Goal: Use online tool/utility: Utilize a website feature to perform a specific function

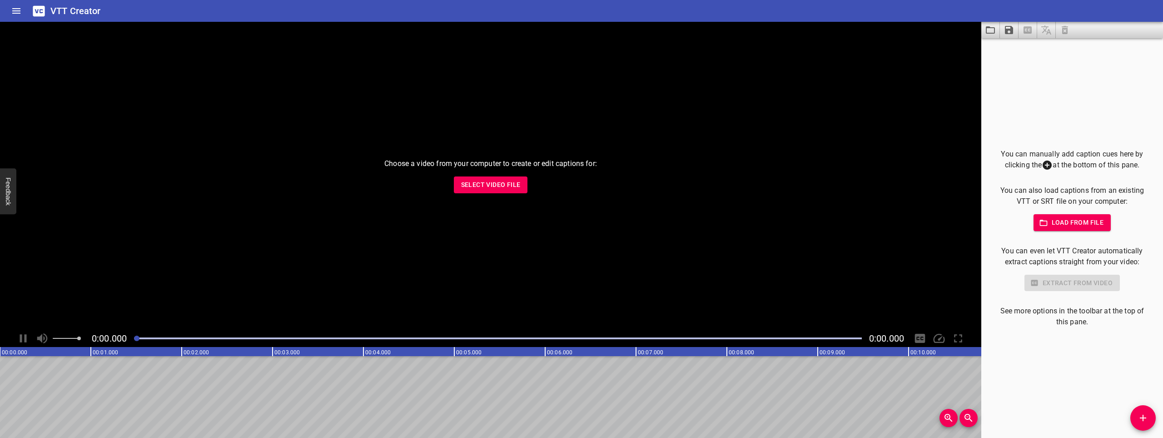
click at [1068, 167] on p "You can manually add caption cues here by clicking the at the bottom of this pa…" at bounding box center [1072, 160] width 153 height 22
click at [475, 181] on span "Select Video File" at bounding box center [491, 184] width 60 height 11
click at [981, 66] on div "Choose a video from your computer to create or edit captions for: Select Video …" at bounding box center [491, 176] width 982 height 308
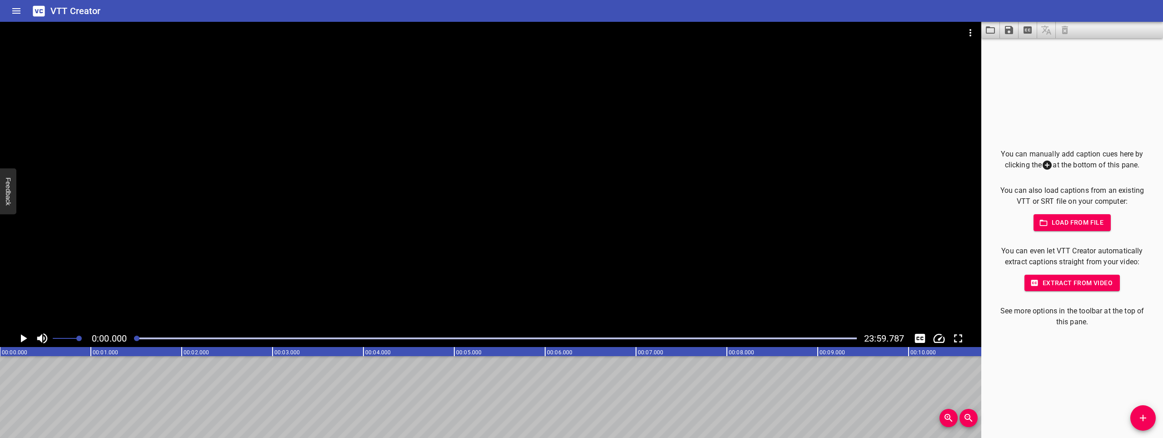
click at [1081, 226] on span "Load from file" at bounding box center [1072, 222] width 63 height 11
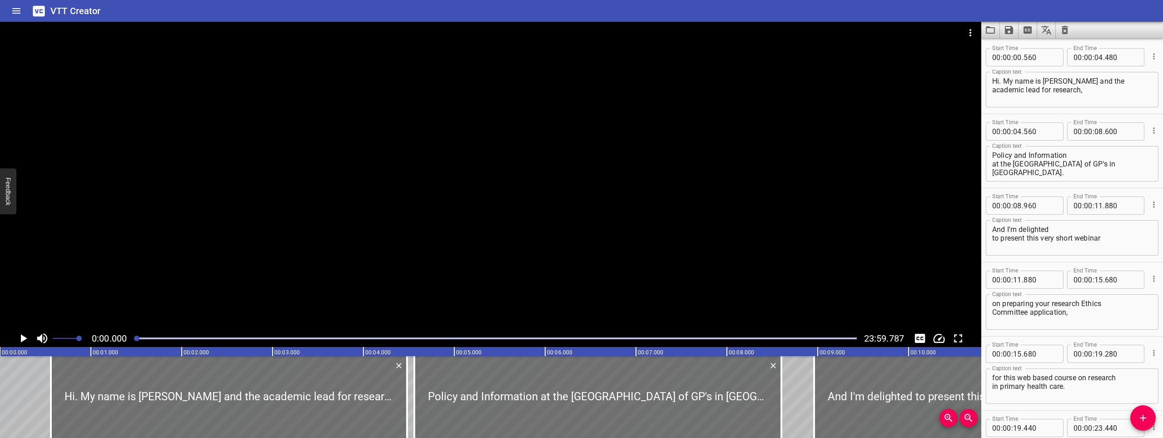
scroll to position [32465, 0]
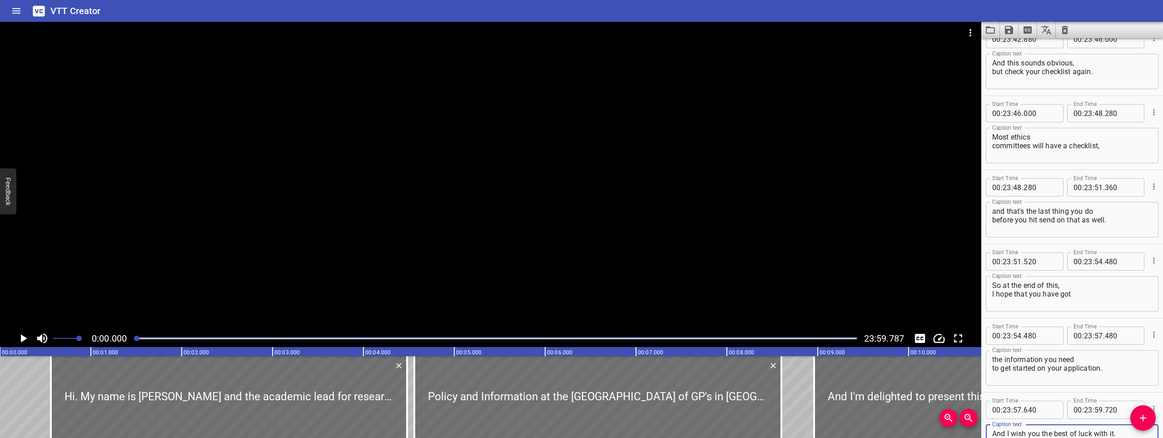
type textarea "And I wish you the best of luck with it."
click at [23, 334] on icon "Play/Pause" at bounding box center [23, 338] width 14 height 14
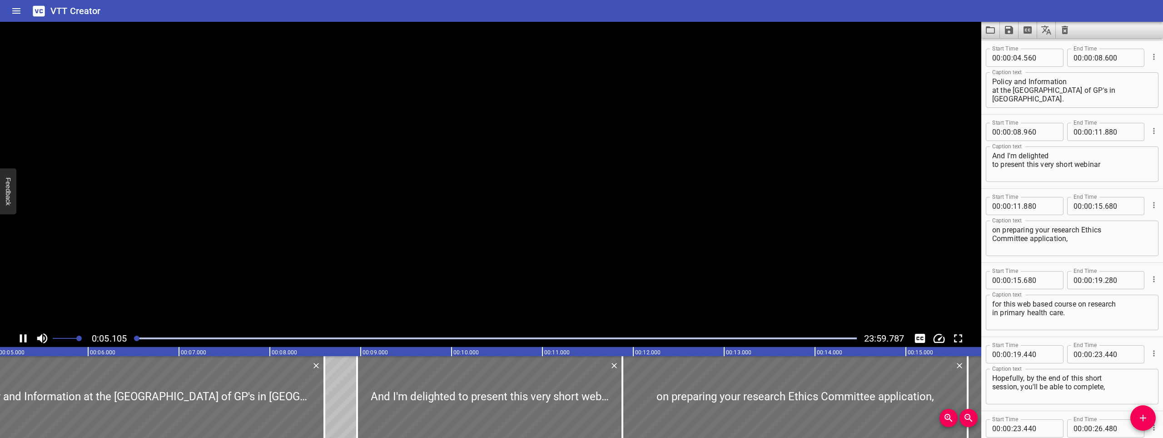
scroll to position [74, 0]
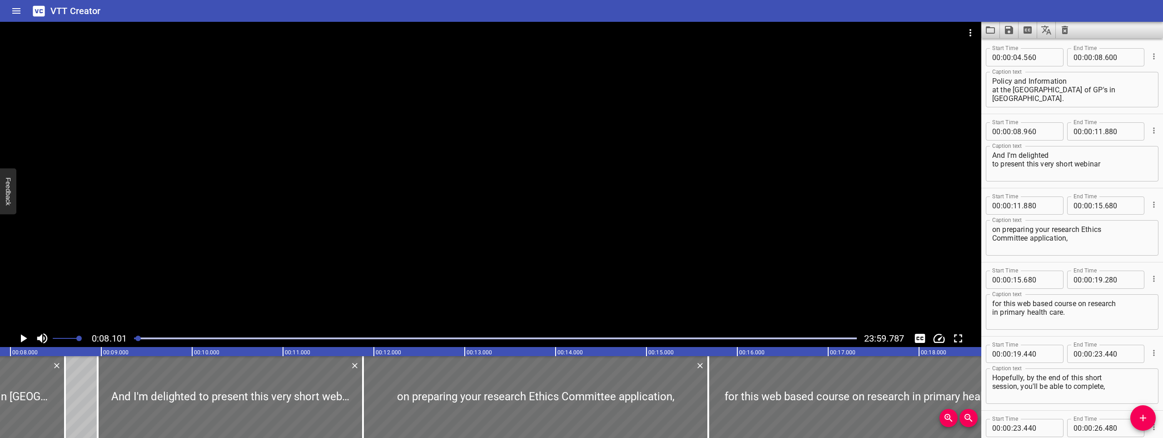
click at [15, 329] on button "Play/Pause" at bounding box center [23, 337] width 17 height 17
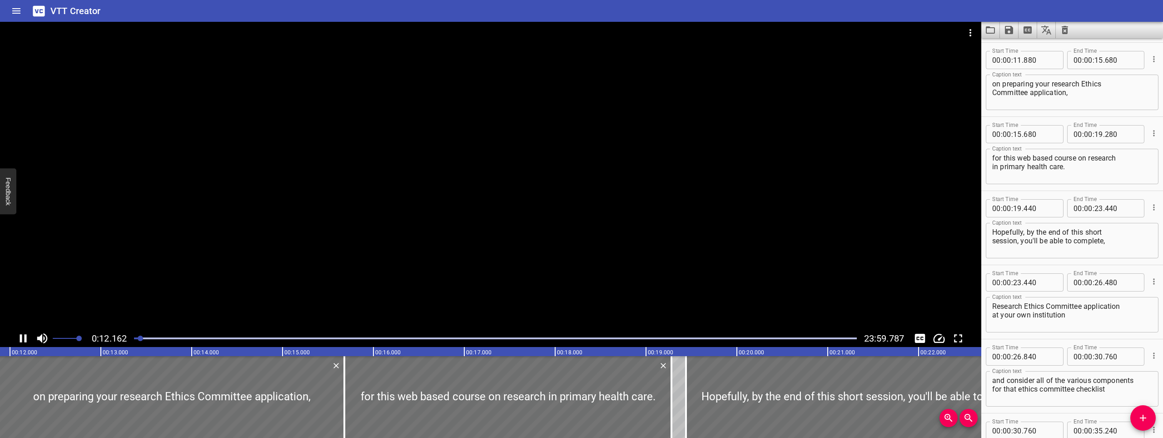
scroll to position [0, 0]
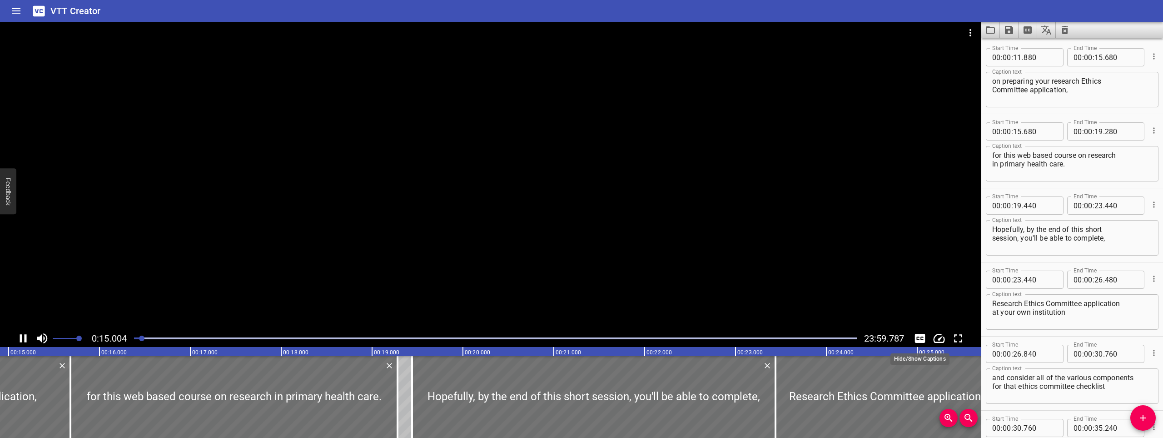
click at [915, 339] on icon "Toggle captions" at bounding box center [920, 338] width 14 height 14
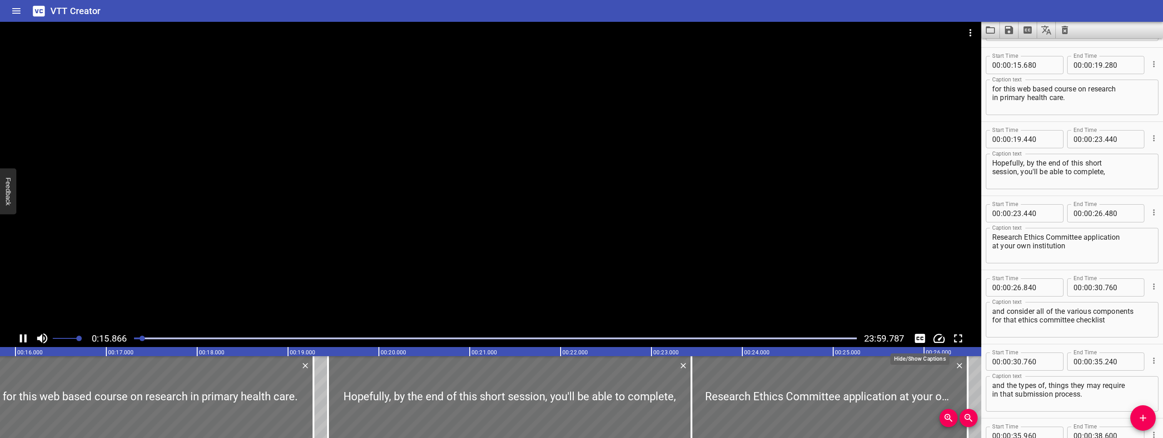
click at [923, 334] on icon "Toggle captions" at bounding box center [920, 338] width 10 height 9
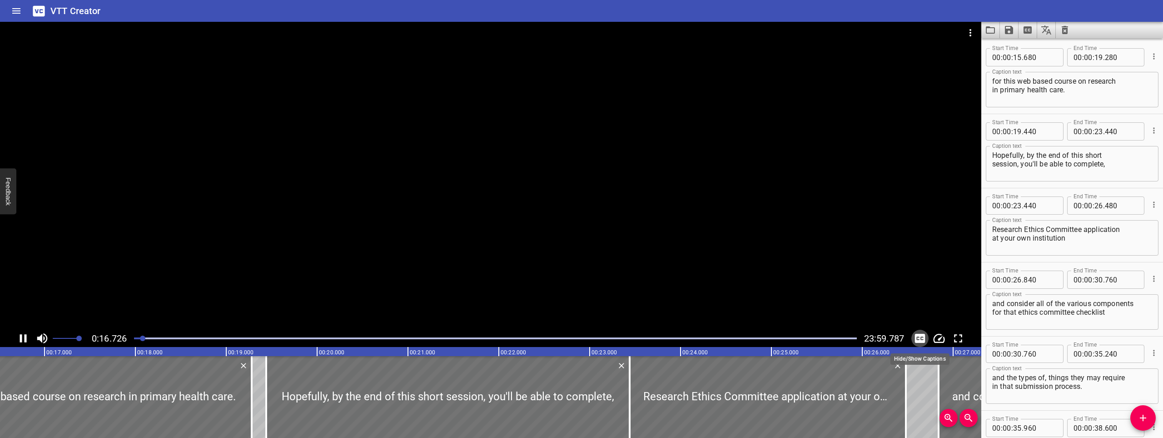
click at [921, 339] on icon "Toggle captions" at bounding box center [920, 338] width 10 height 9
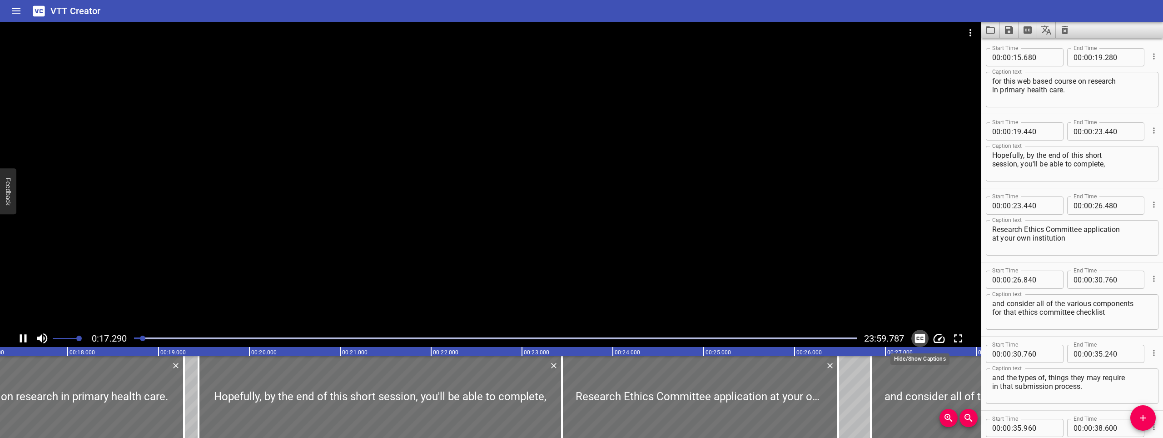
click at [921, 339] on icon "Toggle captions" at bounding box center [920, 338] width 10 height 9
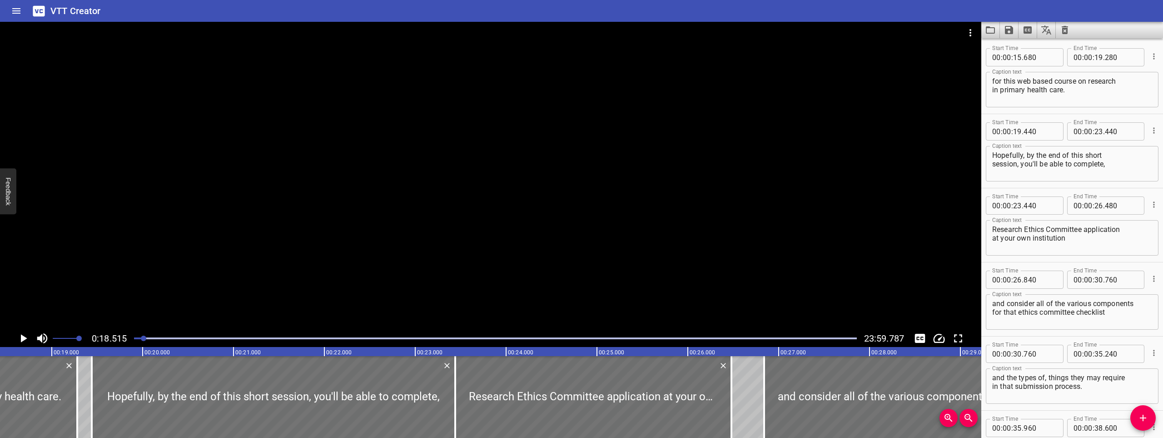
click at [912, 329] on button "Toggle captions" at bounding box center [920, 337] width 17 height 17
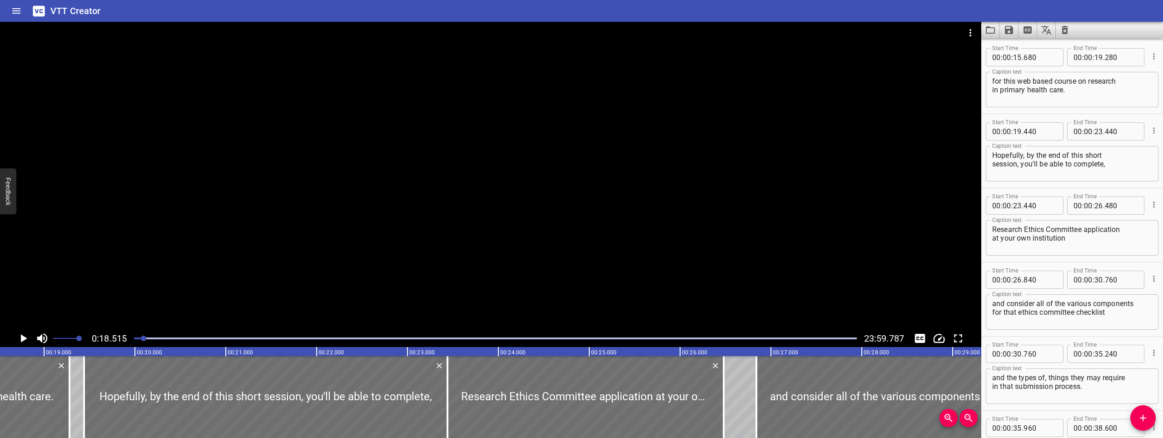
click at [921, 338] on icon "Toggle captions" at bounding box center [920, 338] width 14 height 14
click at [919, 337] on icon "Toggle captions" at bounding box center [920, 338] width 14 height 14
click at [941, 336] on icon "Change Playback Speed" at bounding box center [940, 338] width 14 height 14
click at [921, 339] on div at bounding box center [581, 219] width 1163 height 438
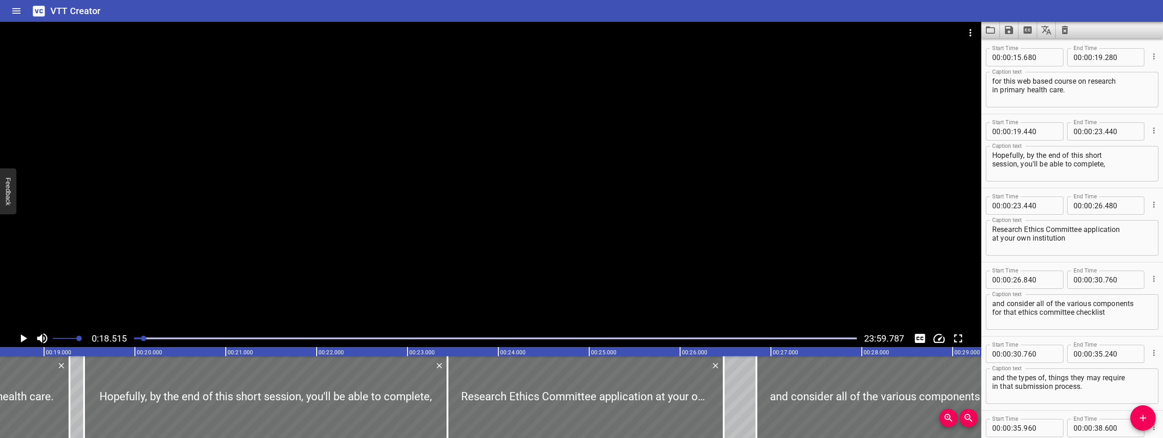
click at [923, 336] on body "VTT Creator Caption Editor Batch Transcribe Account Privacy Contact 0:18.515 23…" at bounding box center [581, 219] width 1163 height 438
click at [923, 336] on icon "Toggle captions" at bounding box center [920, 338] width 10 height 9
click at [30, 341] on icon "Play/Pause" at bounding box center [23, 338] width 14 height 14
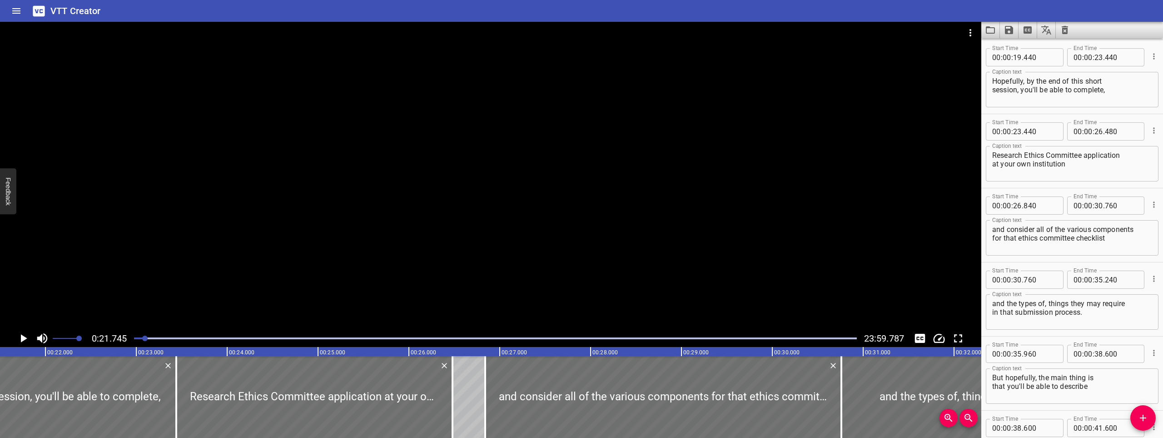
click at [15, 329] on button "Play/Pause" at bounding box center [23, 337] width 17 height 17
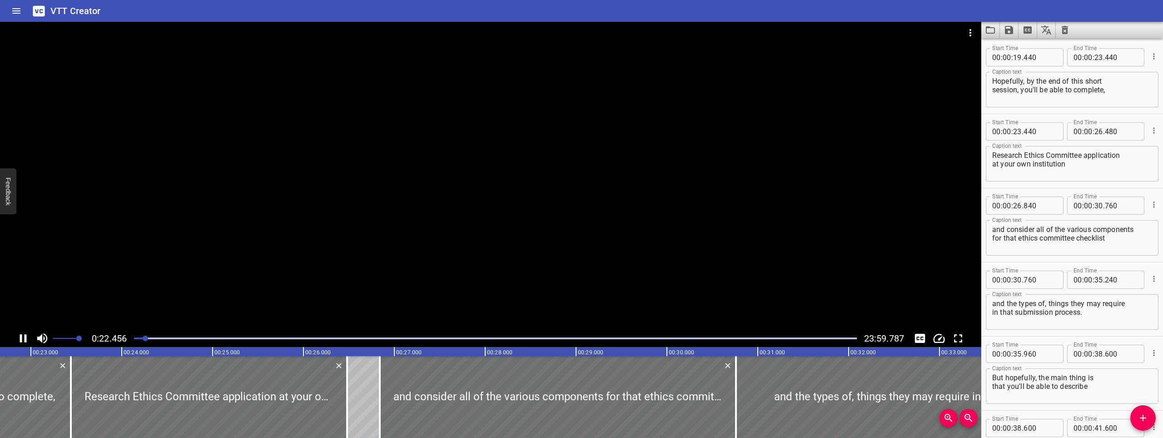
click at [624, 183] on div at bounding box center [491, 176] width 982 height 308
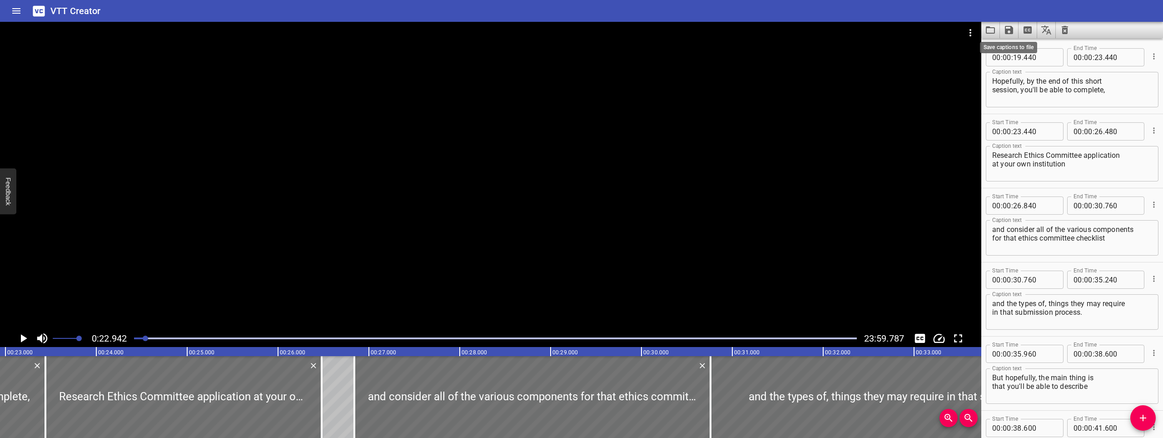
click at [1012, 29] on icon "Save captions to file" at bounding box center [1009, 30] width 8 height 8
click at [921, 108] on div at bounding box center [581, 219] width 1163 height 438
